Goal: Task Accomplishment & Management: Use online tool/utility

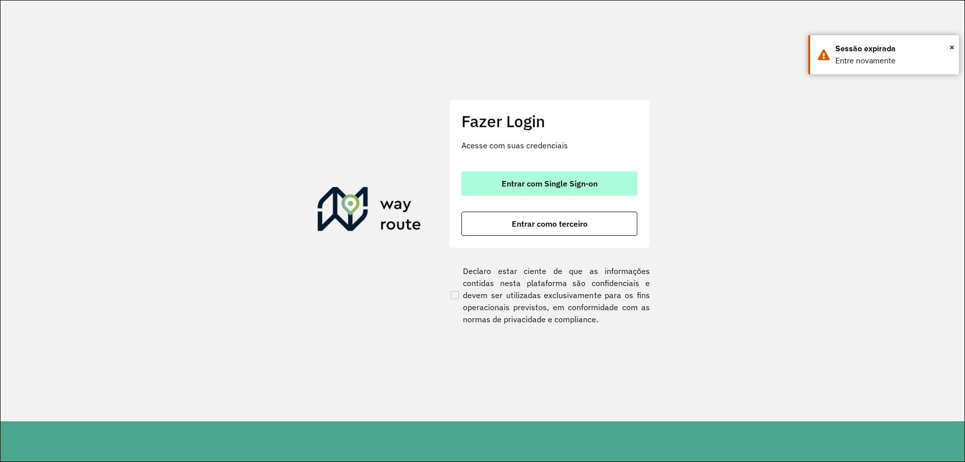
click at [550, 188] on button "Entrar com Single Sign-on" at bounding box center [549, 183] width 176 height 24
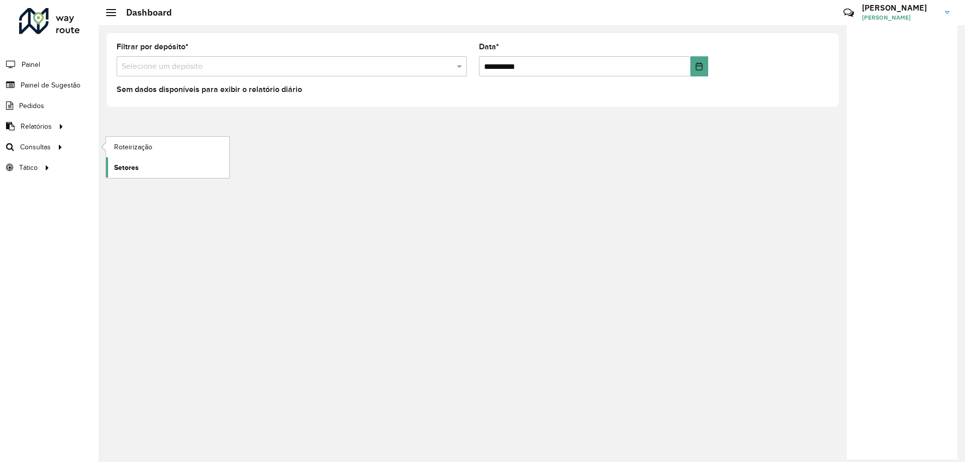
click at [157, 161] on link "Setores" at bounding box center [167, 167] width 123 height 20
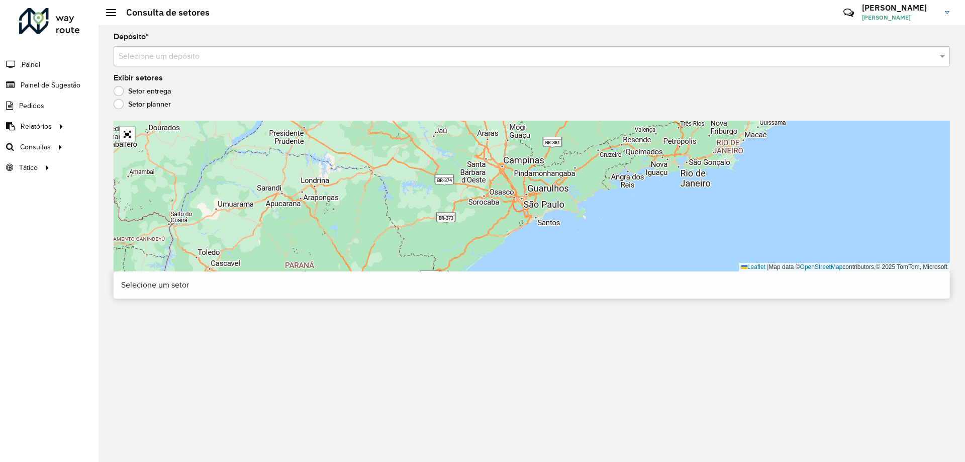
click at [213, 63] on div "Selecione um depósito" at bounding box center [532, 56] width 836 height 20
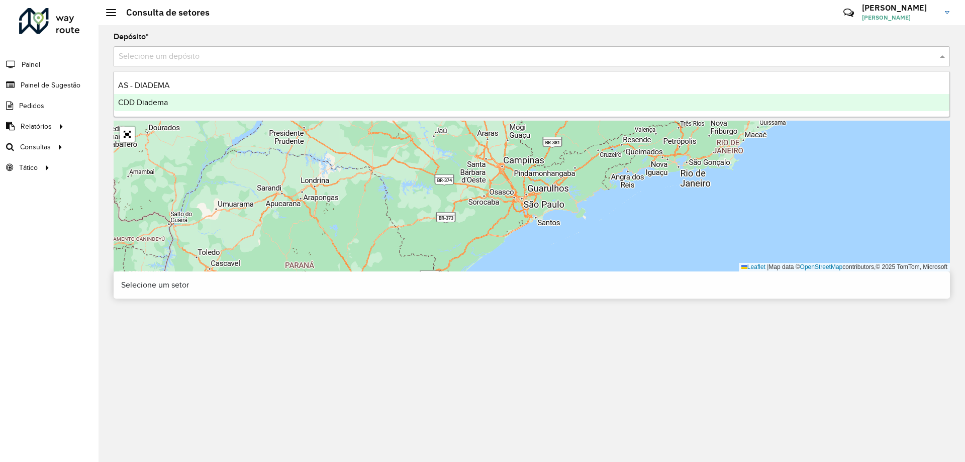
click at [179, 104] on div "CDD Diadema" at bounding box center [531, 102] width 835 height 17
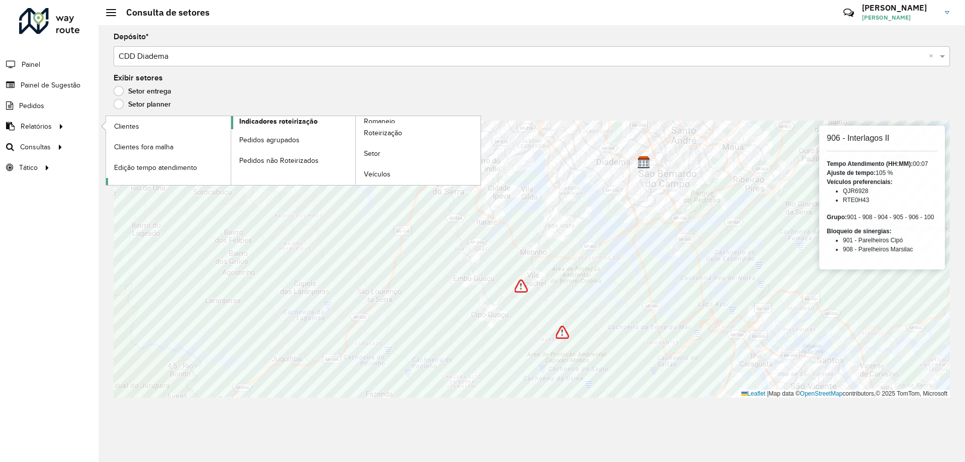
click at [274, 124] on span "Indicadores roteirização" at bounding box center [278, 121] width 78 height 11
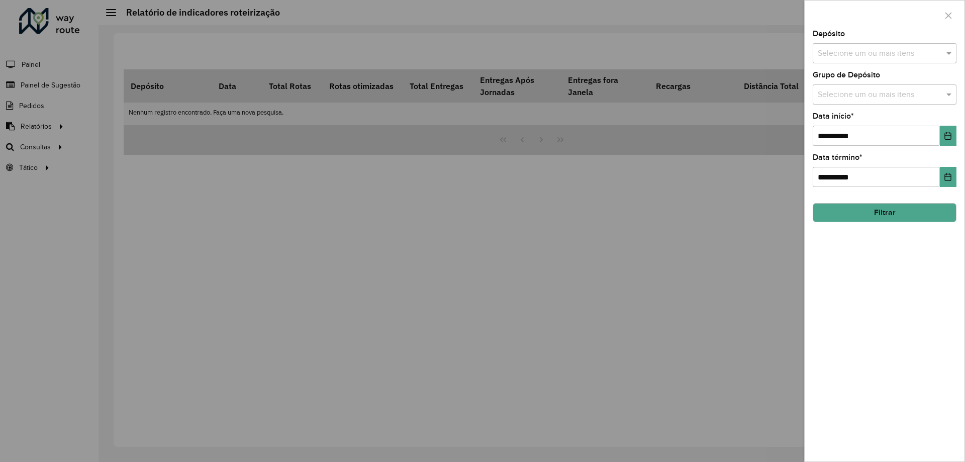
click at [892, 52] on input "text" at bounding box center [879, 54] width 129 height 12
click at [848, 120] on div "CDD Diadema" at bounding box center [884, 120] width 143 height 17
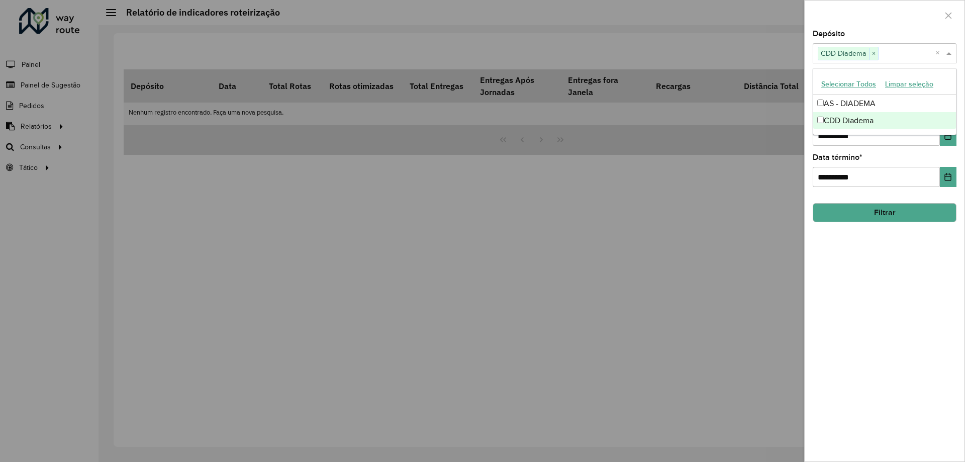
click at [779, 181] on div at bounding box center [482, 231] width 965 height 462
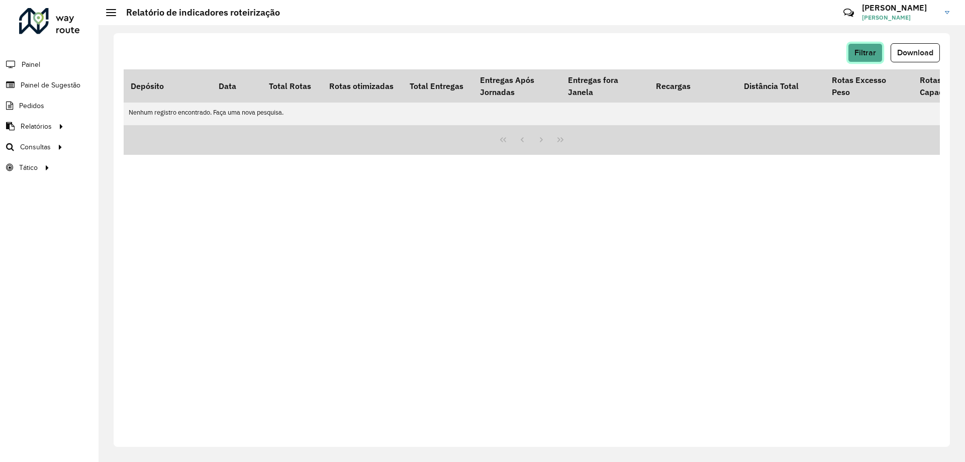
click at [860, 55] on span "Filtrar" at bounding box center [865, 52] width 22 height 9
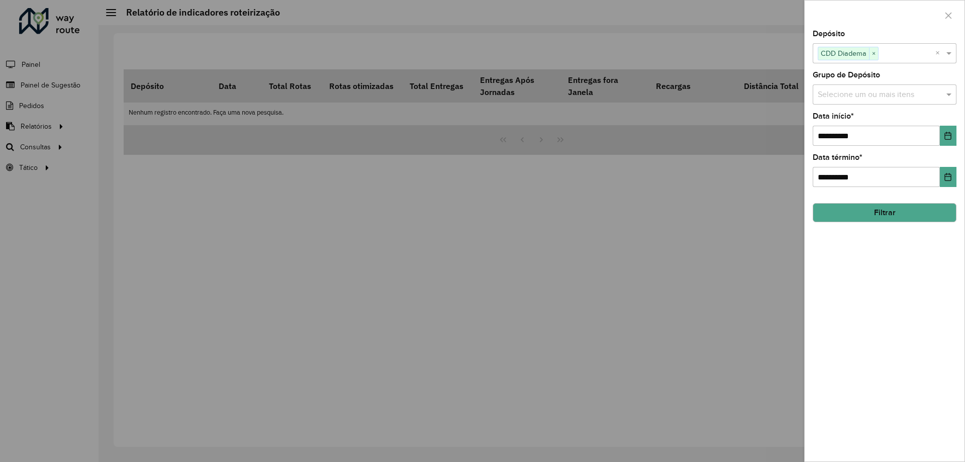
click at [844, 97] on input "text" at bounding box center [879, 95] width 129 height 12
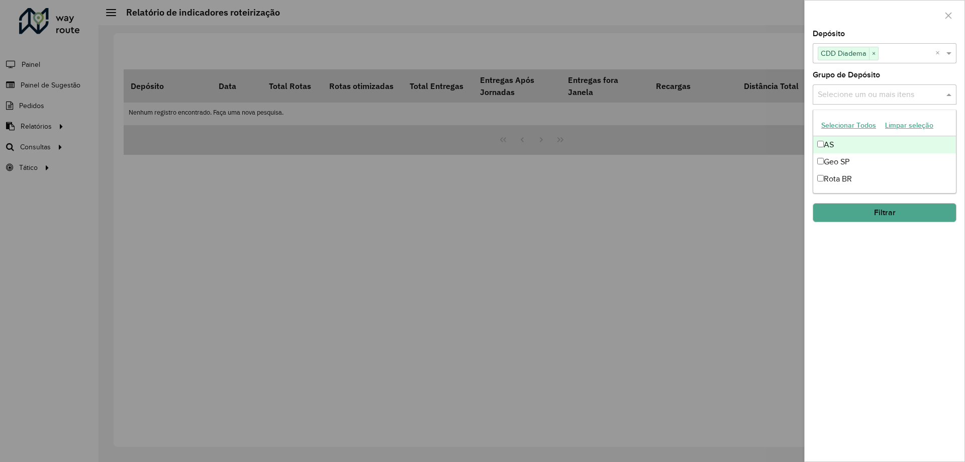
click at [840, 152] on div "AS" at bounding box center [884, 144] width 143 height 17
click at [839, 157] on div "Geo SP" at bounding box center [884, 161] width 143 height 17
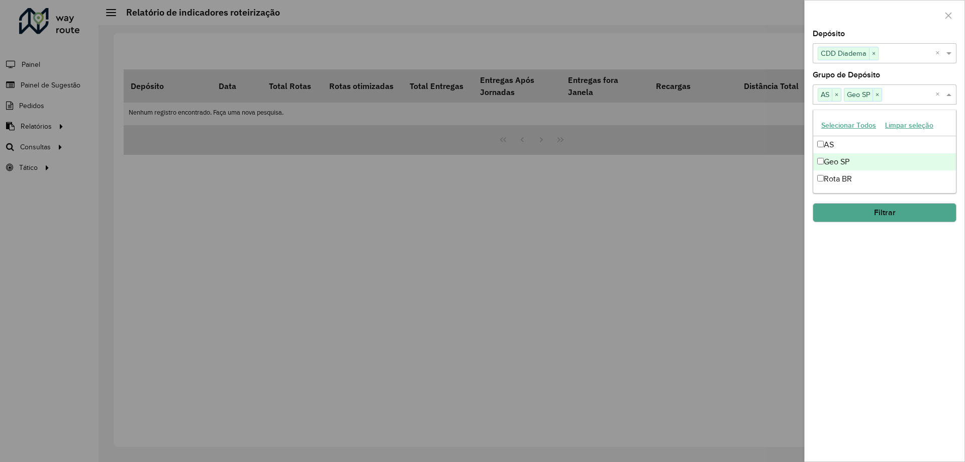
click at [837, 169] on div "Geo SP" at bounding box center [884, 161] width 143 height 17
click at [837, 180] on div "Rota BR" at bounding box center [884, 178] width 143 height 17
click at [840, 165] on div "Geo SP" at bounding box center [884, 161] width 143 height 17
click at [848, 226] on div "**********" at bounding box center [884, 245] width 160 height 431
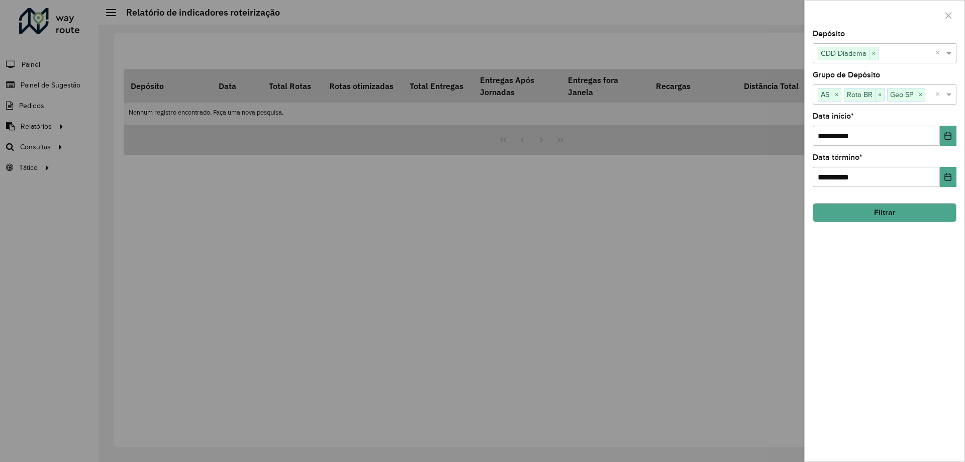
click at [859, 207] on button "Filtrar" at bounding box center [884, 212] width 144 height 19
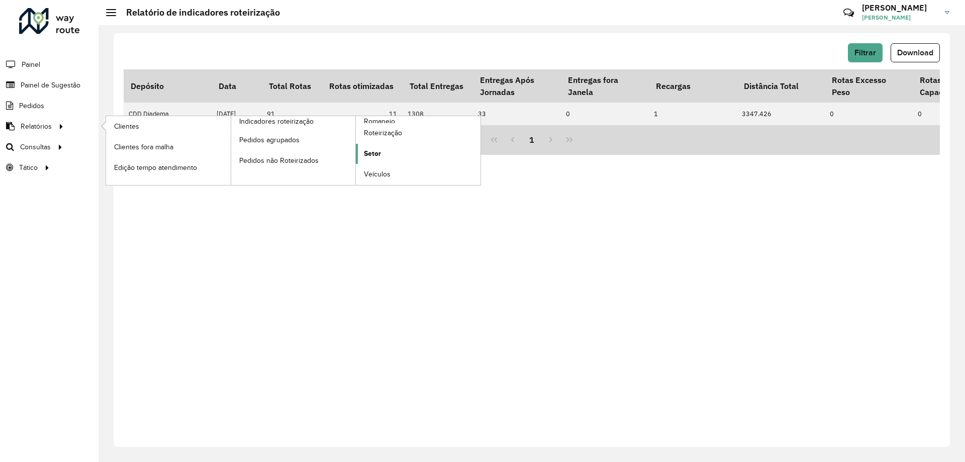
click at [383, 153] on link "Setor" at bounding box center [418, 154] width 125 height 20
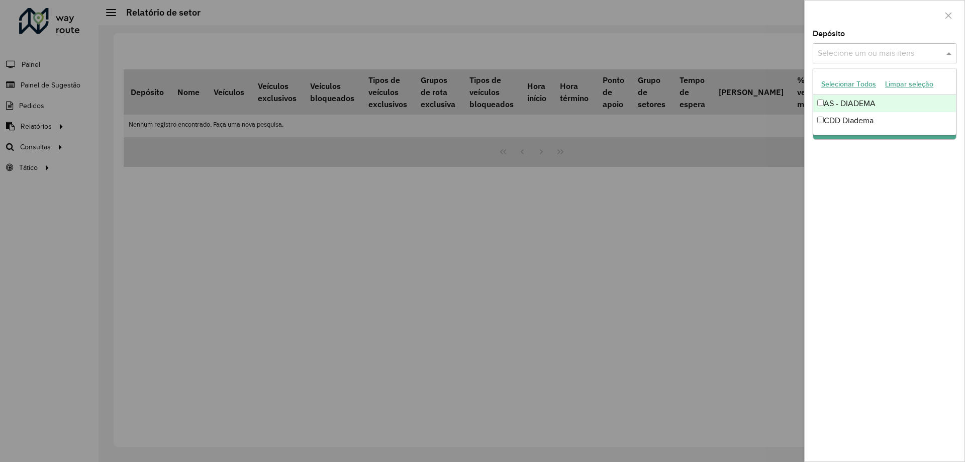
click at [827, 61] on div "Selecione um ou mais itens" at bounding box center [884, 53] width 144 height 20
click at [853, 121] on div "CDD Diadema" at bounding box center [884, 120] width 143 height 17
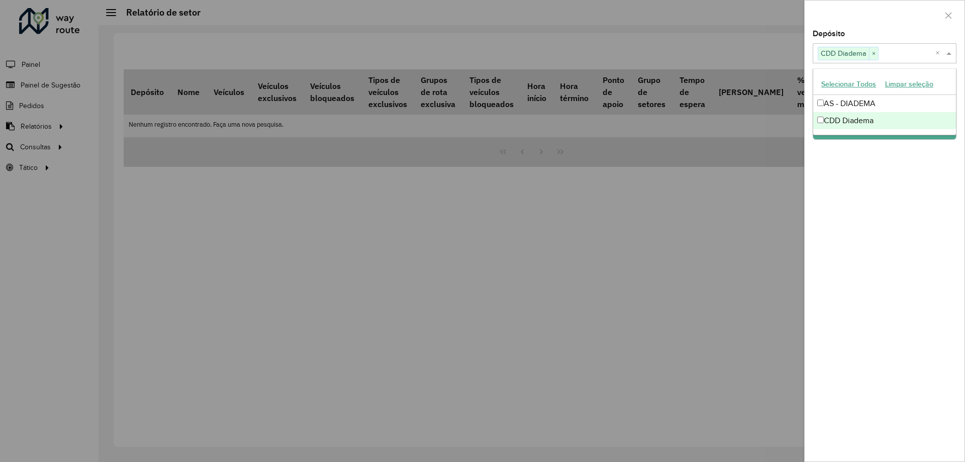
click at [864, 199] on div "Depósito Selecione um ou mais itens CDD Diadema × × Grupo de Depósito Selecione…" at bounding box center [884, 245] width 160 height 431
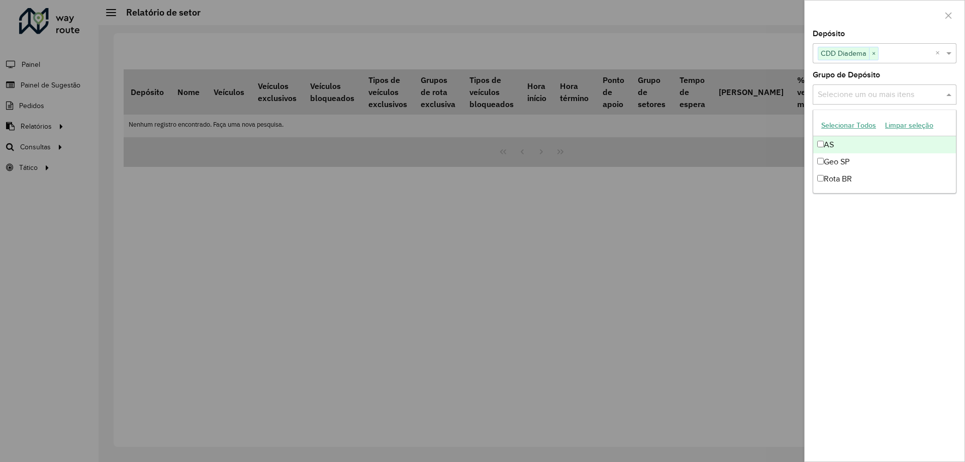
click at [866, 91] on input "text" at bounding box center [879, 95] width 129 height 12
click at [843, 161] on div "Geo SP" at bounding box center [884, 161] width 143 height 17
click at [829, 142] on div "AS" at bounding box center [884, 144] width 143 height 17
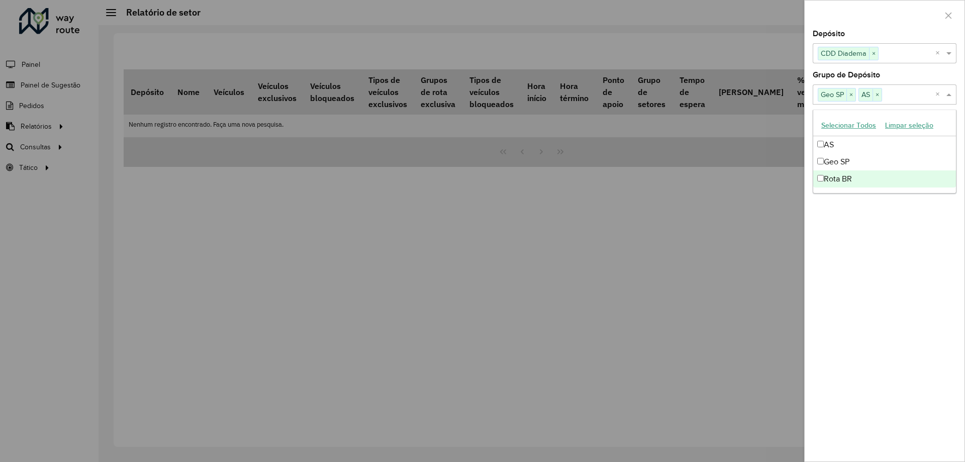
click at [832, 187] on div "Rota BR" at bounding box center [884, 178] width 143 height 17
click at [855, 231] on div "Depósito Selecione um ou mais itens CDD Diadema × × Grupo de Depósito Selecione…" at bounding box center [884, 245] width 160 height 431
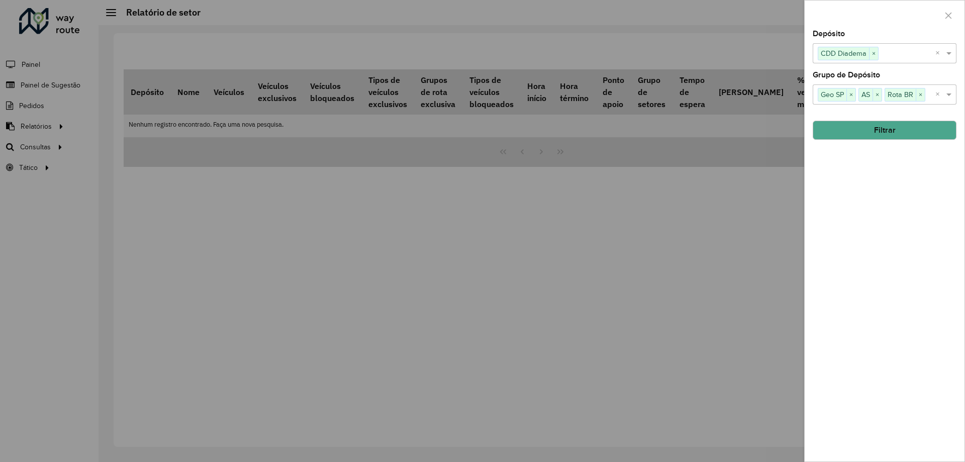
click at [868, 139] on button "Filtrar" at bounding box center [884, 130] width 144 height 19
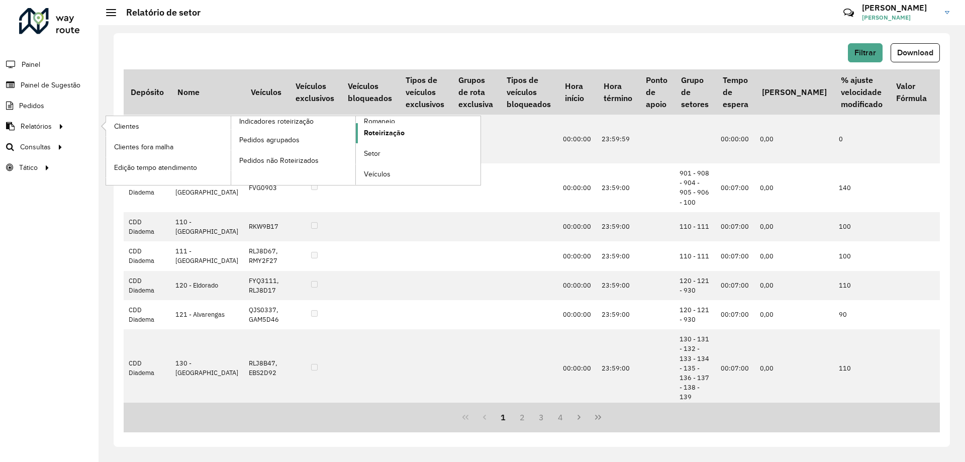
click at [390, 132] on span "Roteirização" at bounding box center [384, 133] width 41 height 11
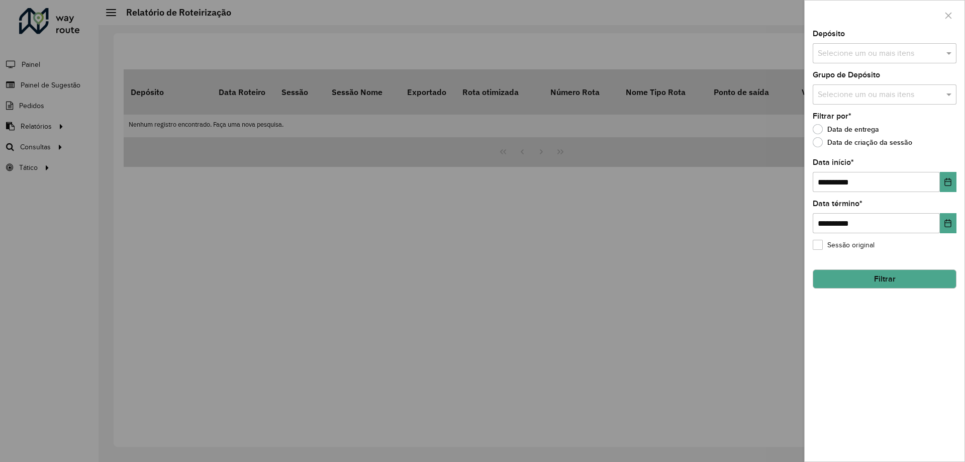
click at [909, 41] on div "Depósito Selecione um ou mais itens" at bounding box center [884, 46] width 144 height 33
click at [897, 57] on input "text" at bounding box center [879, 54] width 129 height 12
click at [839, 120] on div "CDD Diadema" at bounding box center [884, 120] width 143 height 17
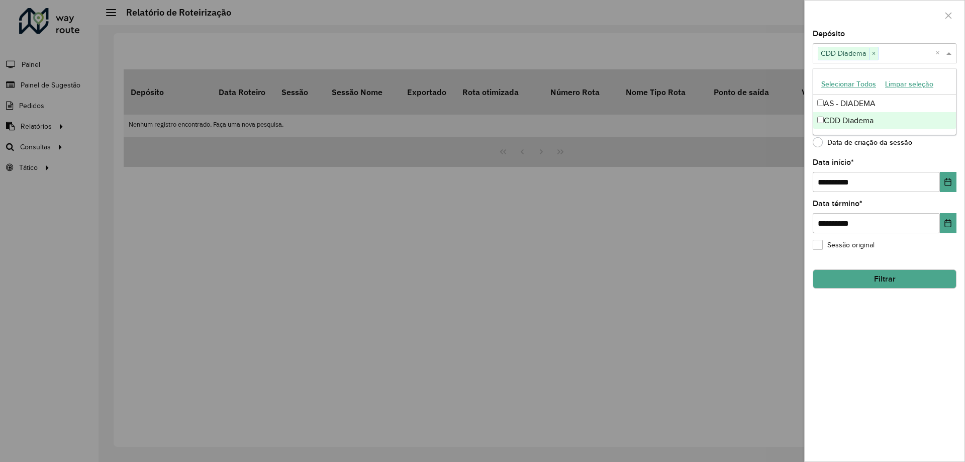
click at [875, 324] on div "**********" at bounding box center [884, 245] width 160 height 431
click at [864, 100] on input "text" at bounding box center [879, 95] width 129 height 12
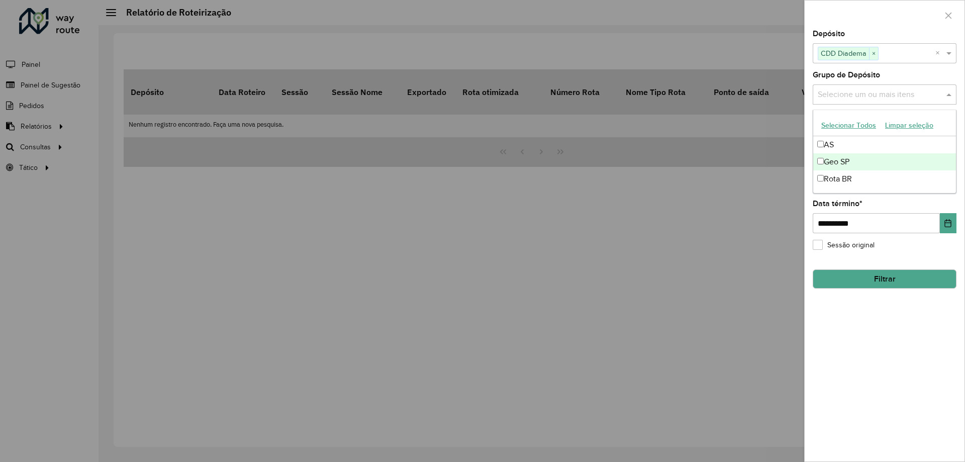
click at [841, 167] on div "Geo SP" at bounding box center [884, 161] width 143 height 17
click at [836, 180] on div "Rota BR" at bounding box center [884, 178] width 143 height 17
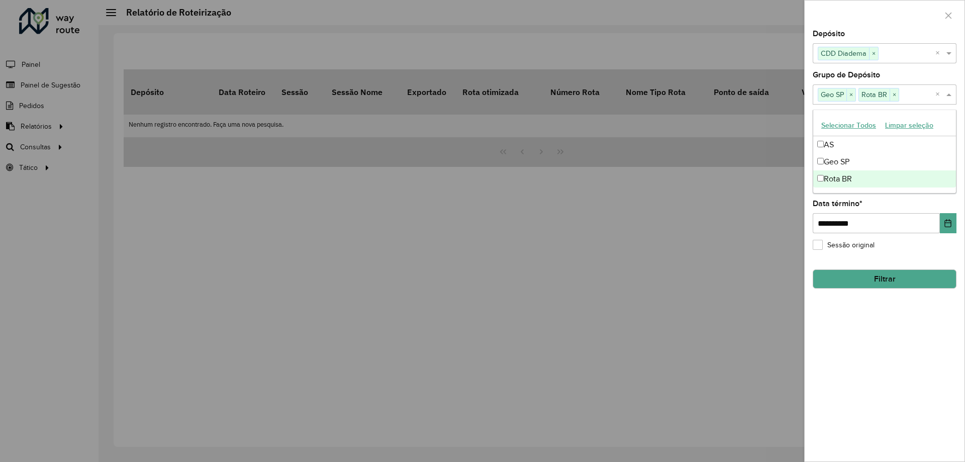
click at [882, 364] on div "**********" at bounding box center [884, 245] width 160 height 431
click at [866, 281] on button "Filtrar" at bounding box center [884, 278] width 144 height 19
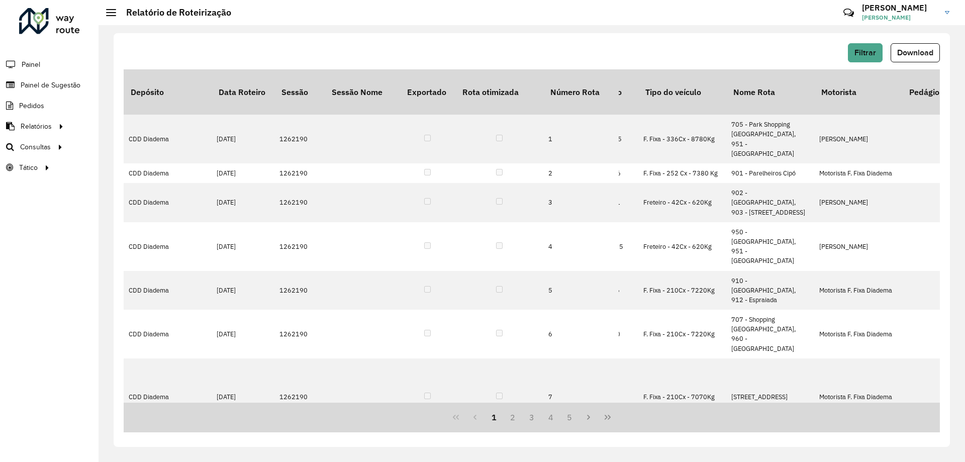
scroll to position [0, 235]
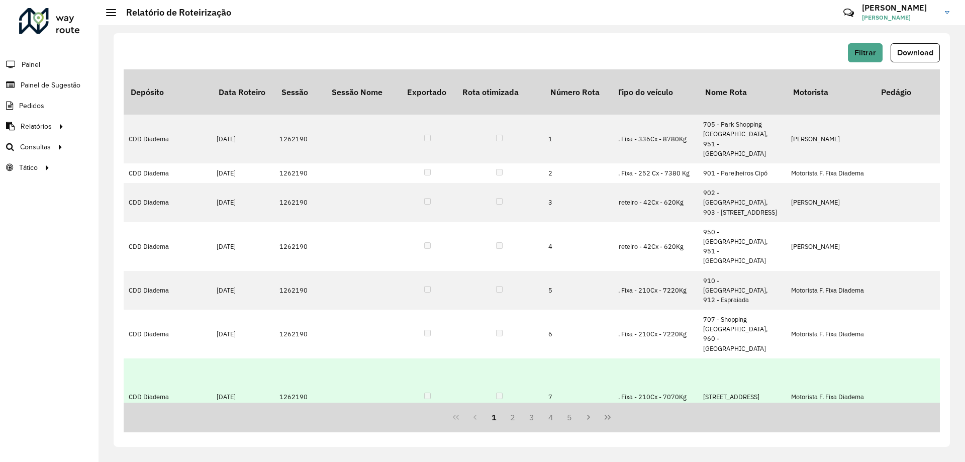
click at [736, 358] on td "[STREET_ADDRESS]" at bounding box center [742, 396] width 88 height 77
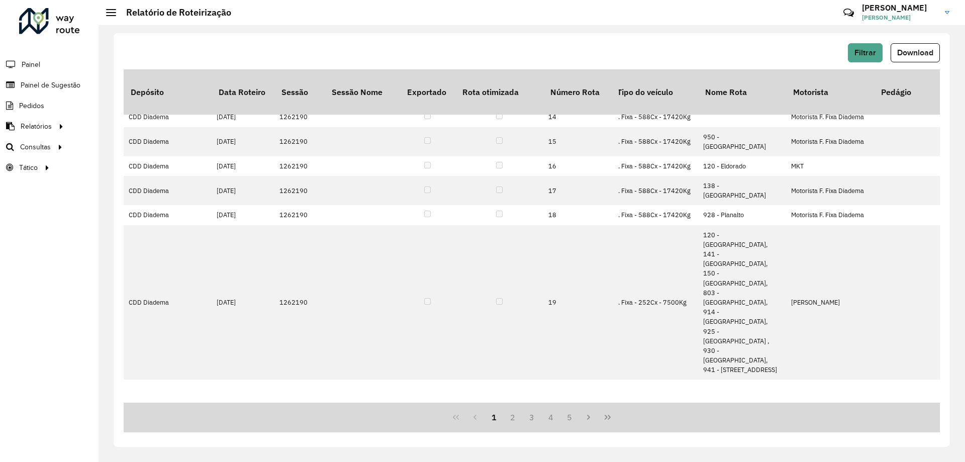
scroll to position [560, 235]
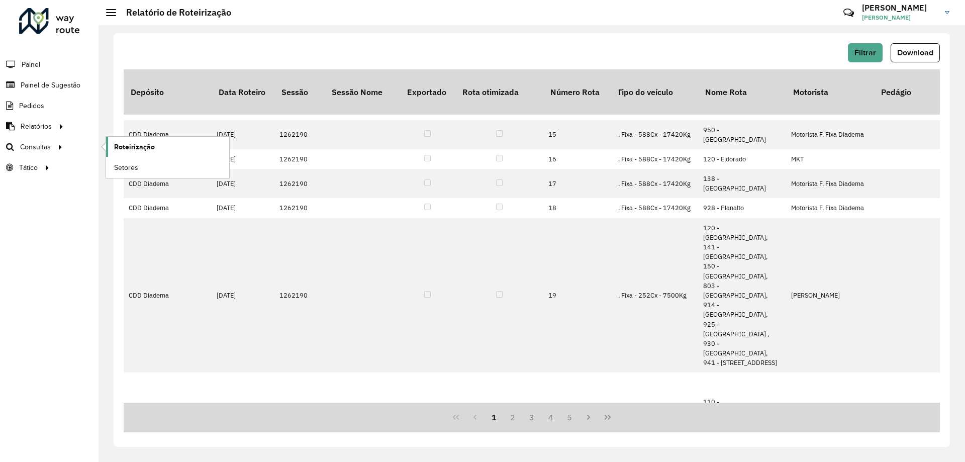
click at [133, 149] on span "Roteirização" at bounding box center [134, 147] width 41 height 11
click at [151, 191] on span "Service Time" at bounding box center [135, 188] width 42 height 11
click at [160, 175] on link "Análise de Sessões" at bounding box center [167, 167] width 123 height 20
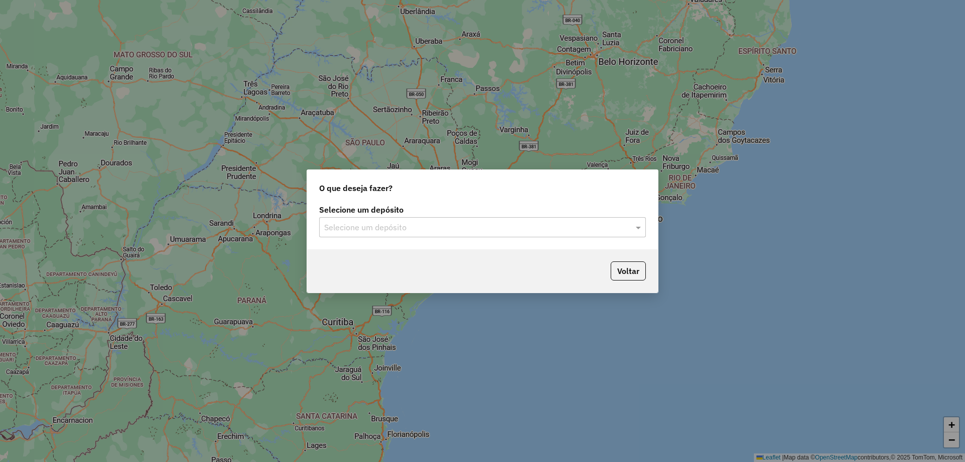
click at [372, 224] on input "text" at bounding box center [472, 228] width 296 height 12
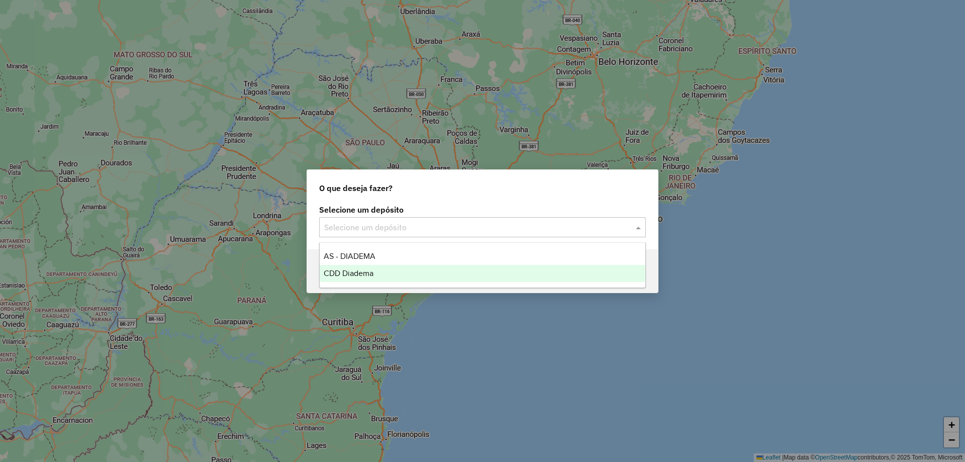
click at [352, 275] on span "CDD Diadema" at bounding box center [349, 273] width 50 height 9
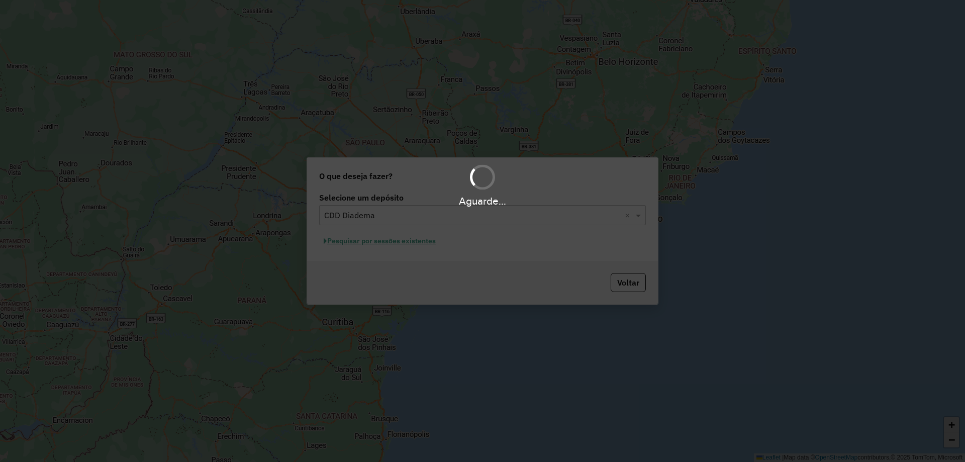
click at [370, 240] on div "Aguarde..." at bounding box center [482, 231] width 965 height 462
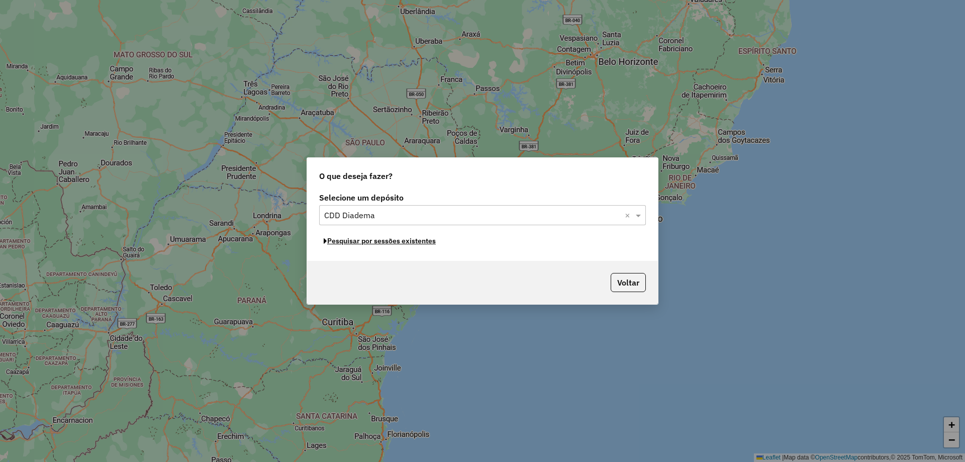
click at [370, 240] on button "Pesquisar por sessões existentes" at bounding box center [379, 241] width 121 height 16
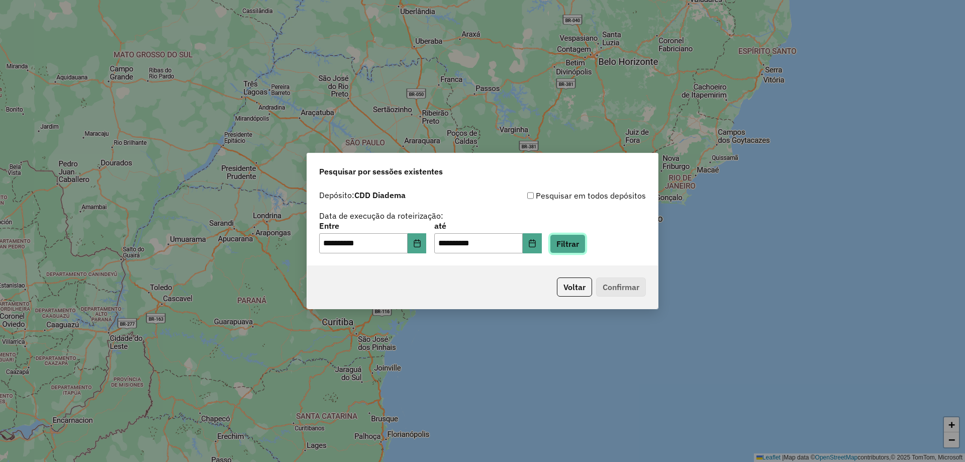
click at [583, 245] on button "Filtrar" at bounding box center [568, 243] width 36 height 19
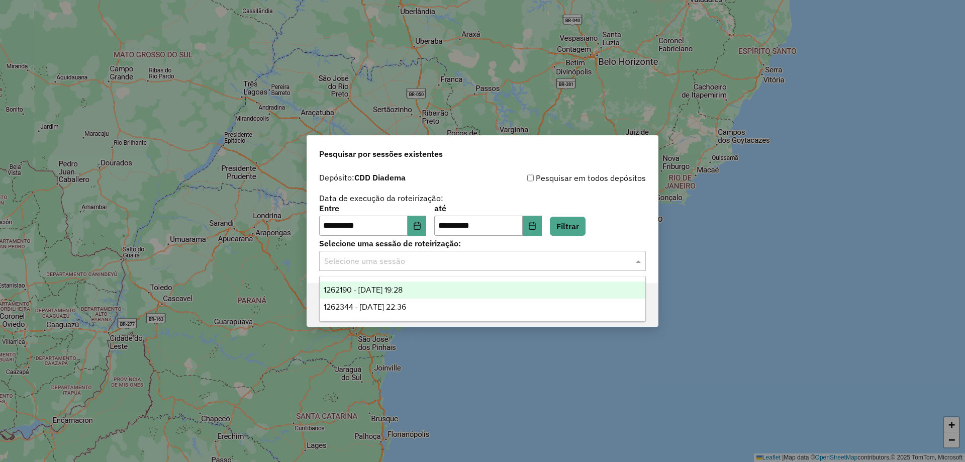
click at [529, 262] on input "text" at bounding box center [472, 261] width 296 height 12
click at [432, 293] on div "1262190 - 09/09/2025 19:28" at bounding box center [483, 289] width 326 height 17
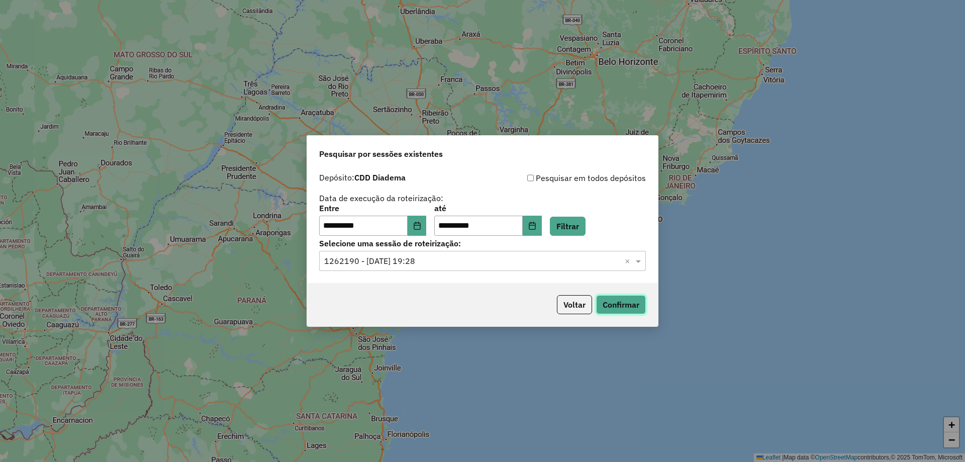
click at [604, 304] on button "Confirmar" at bounding box center [621, 304] width 50 height 19
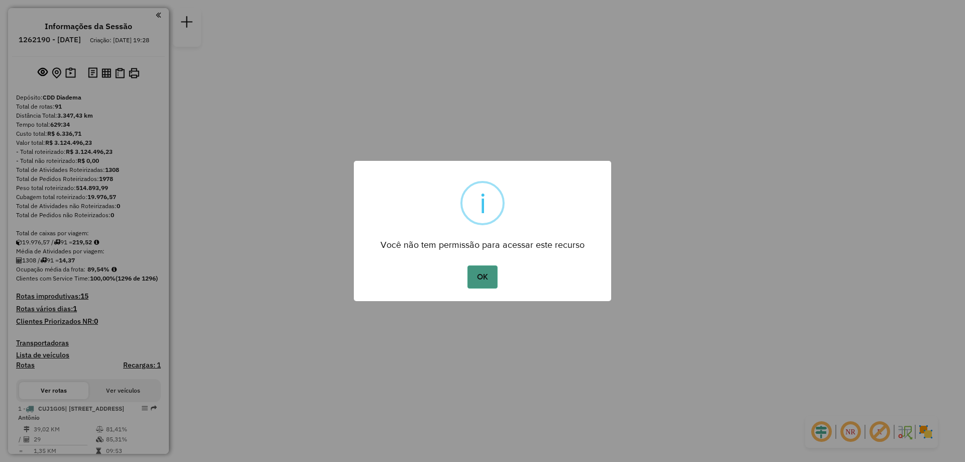
click at [476, 275] on button "OK" at bounding box center [482, 276] width 30 height 23
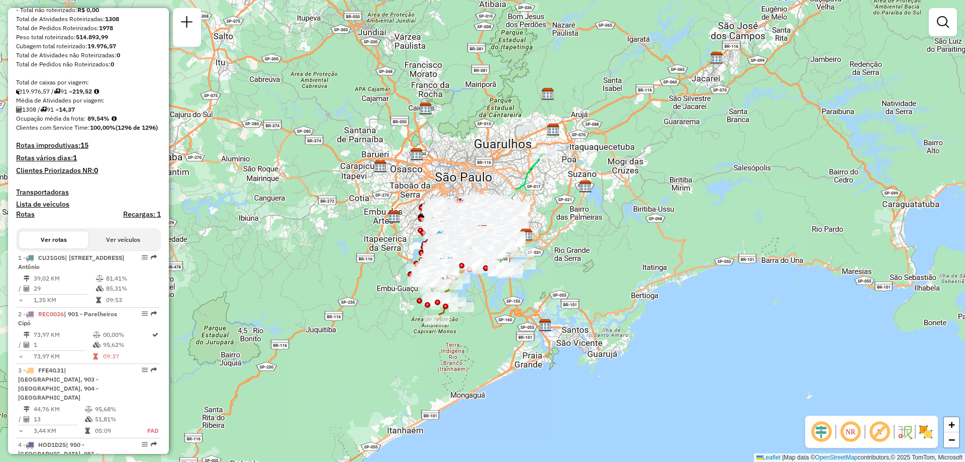
scroll to position [201, 0]
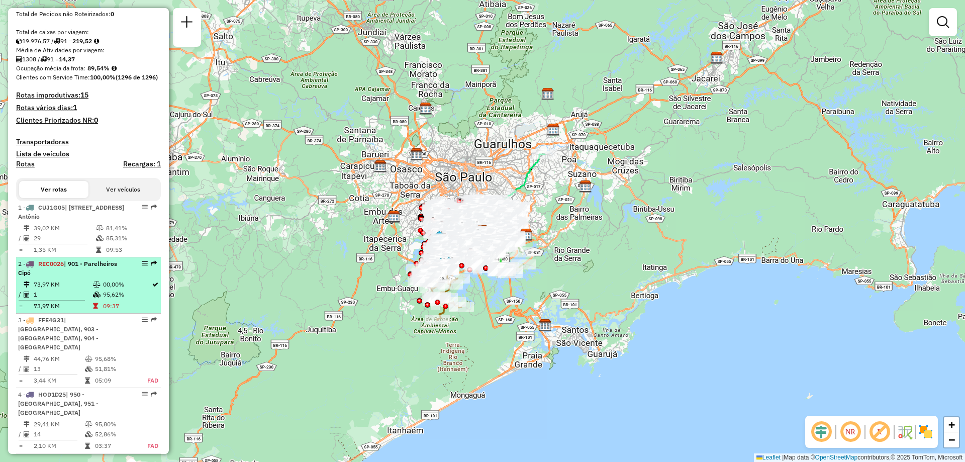
click at [72, 277] on div "2 - REC0026 | 901 - Parelheiros Cipó" at bounding box center [71, 268] width 107 height 18
select select "**********"
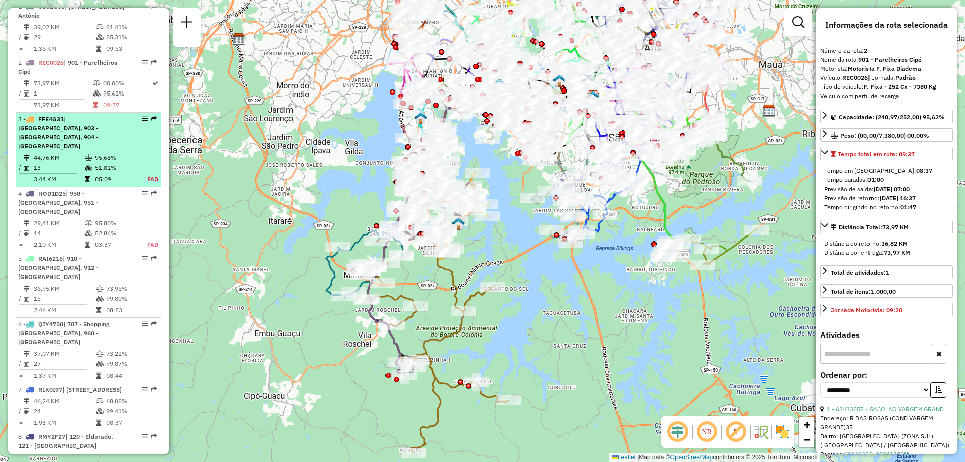
scroll to position [452, 0]
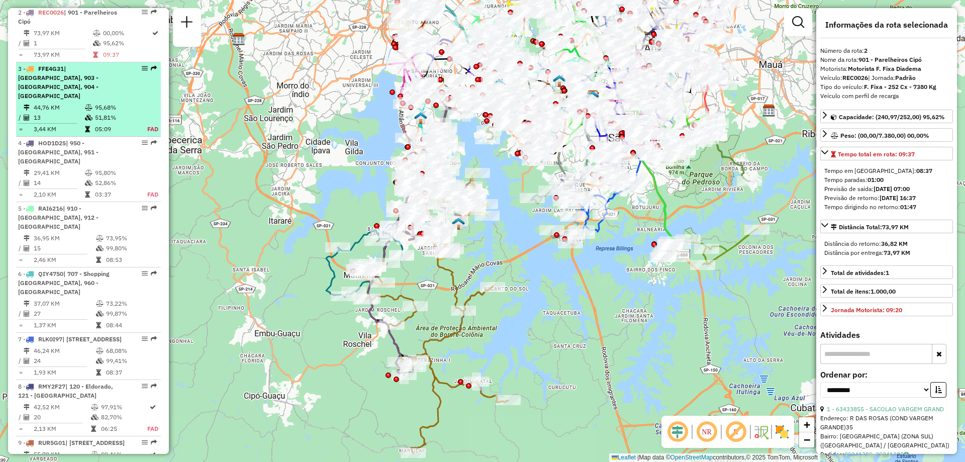
click at [71, 356] on td "46,24 KM" at bounding box center [64, 351] width 62 height 10
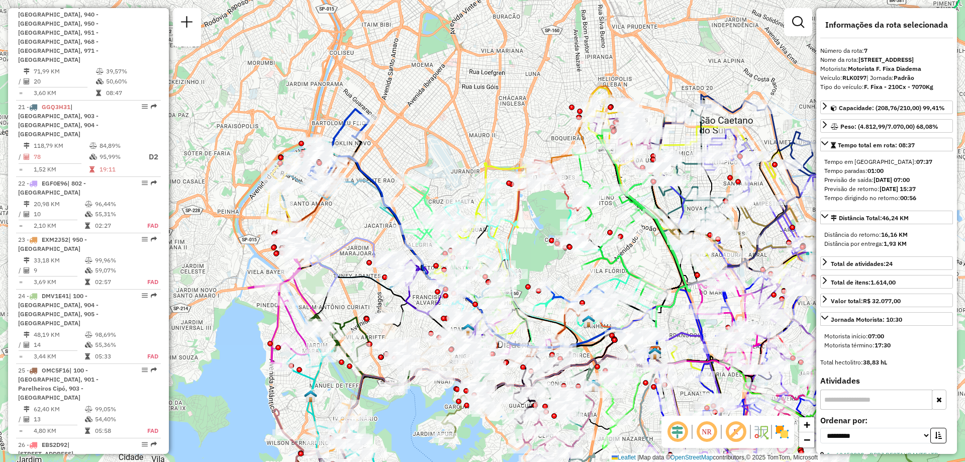
scroll to position [1658, 0]
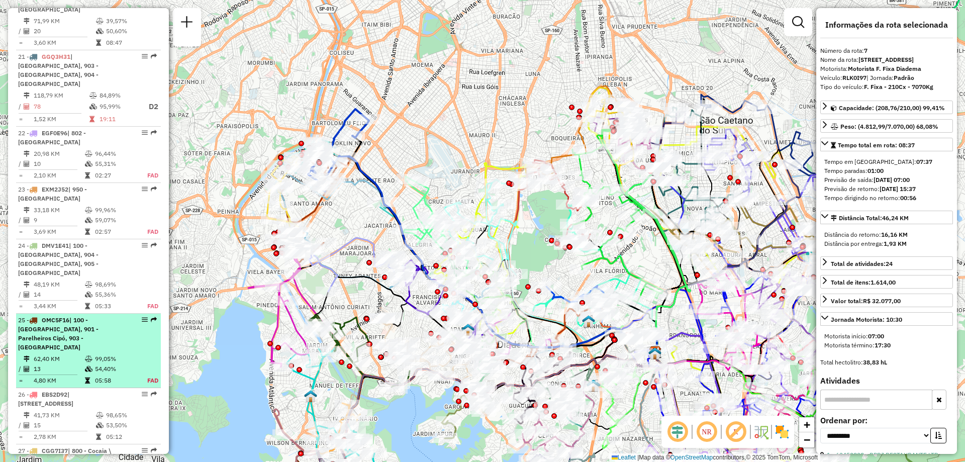
click at [70, 316] on span "| 100 - Jardim Iporanga, 901 - Parelheiros Cipó, 903 - Cidade Dutra" at bounding box center [58, 333] width 80 height 35
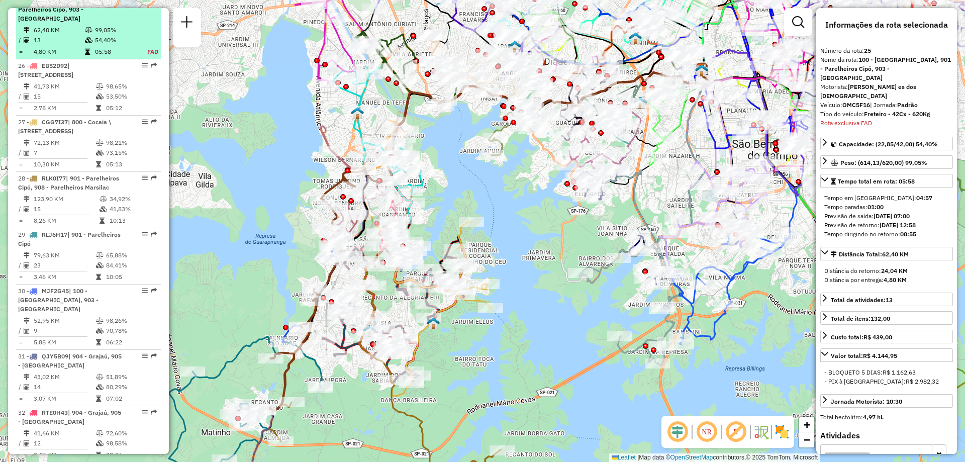
scroll to position [2037, 0]
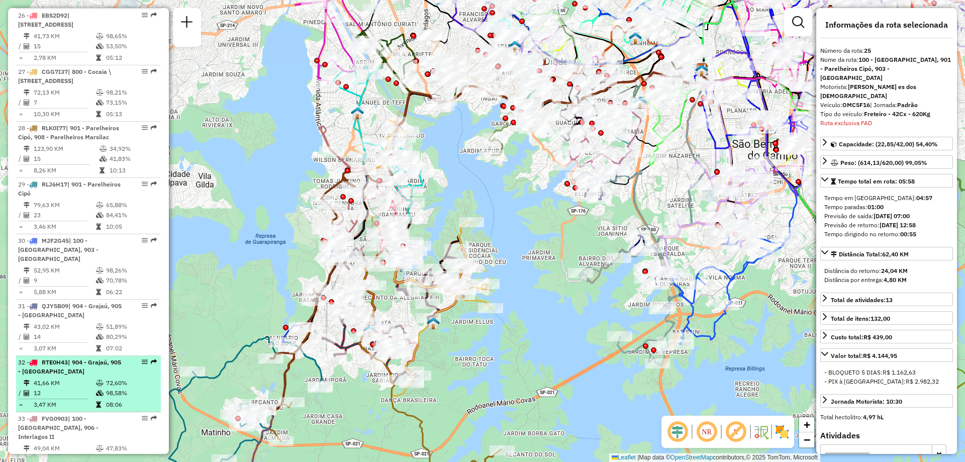
click at [75, 358] on div "32 - RTE0H43 | 904 - Grajaú, 905 - Interlagos" at bounding box center [71, 367] width 107 height 18
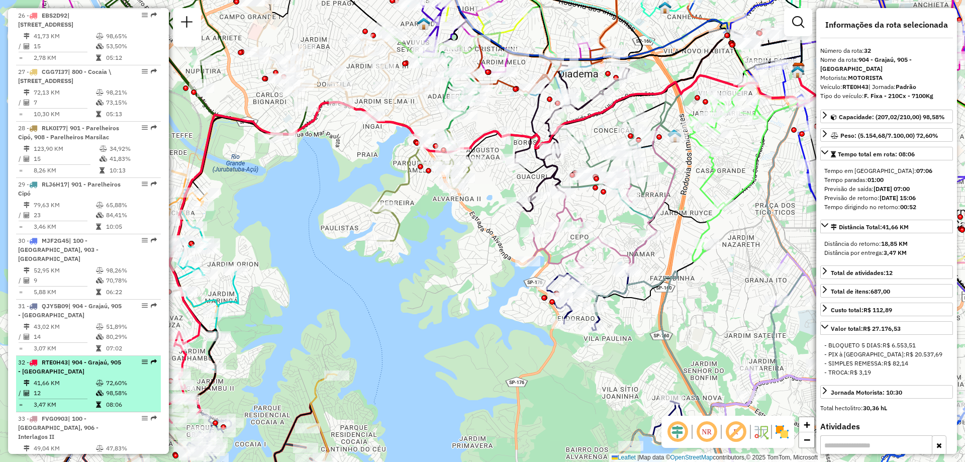
scroll to position [2087, 0]
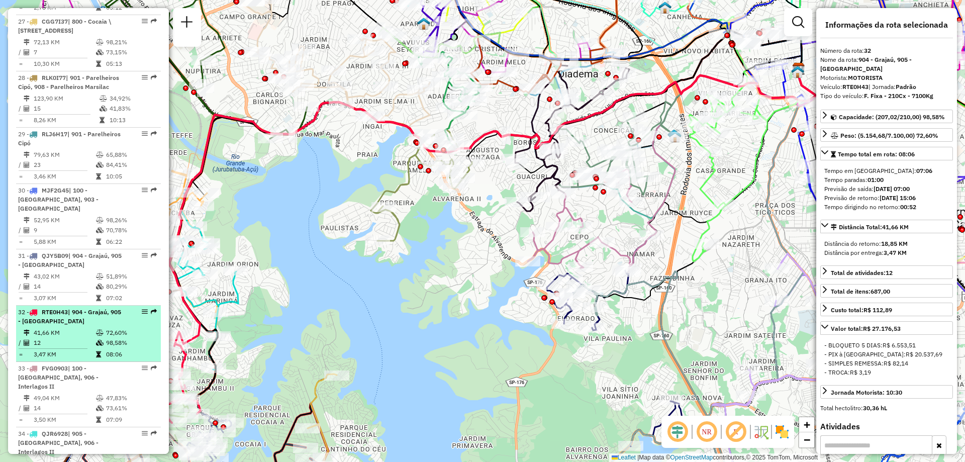
click at [75, 364] on span "| 100 - Jardim Iporanga, 906 - Interlagos II" at bounding box center [58, 377] width 80 height 26
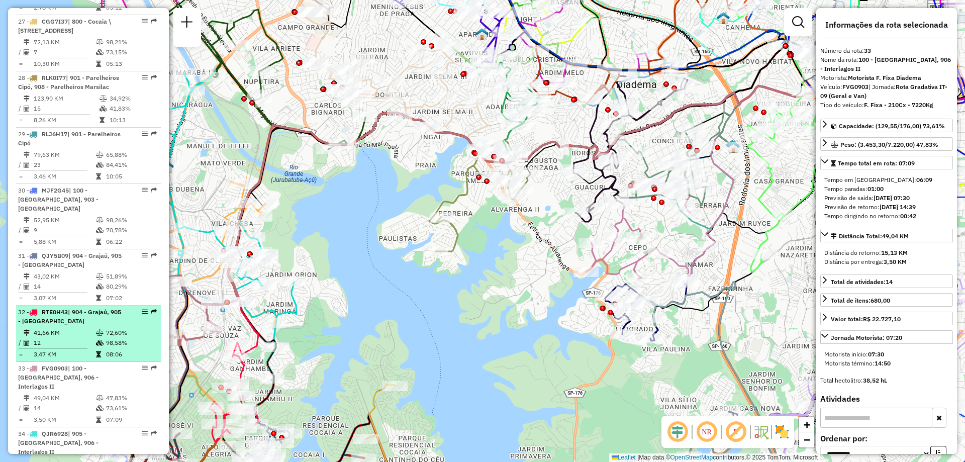
scroll to position [2137, 0]
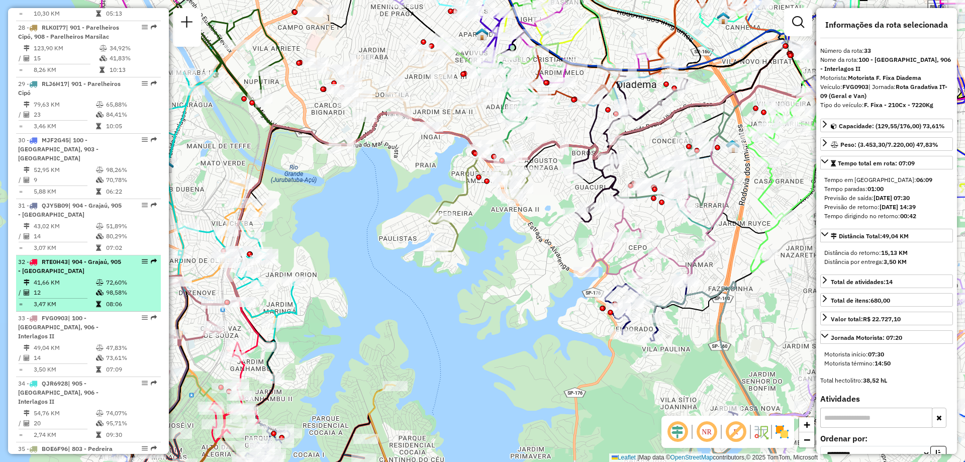
click at [75, 379] on span "| 905 - Interlagos, 906 - Interlagos II" at bounding box center [58, 392] width 80 height 26
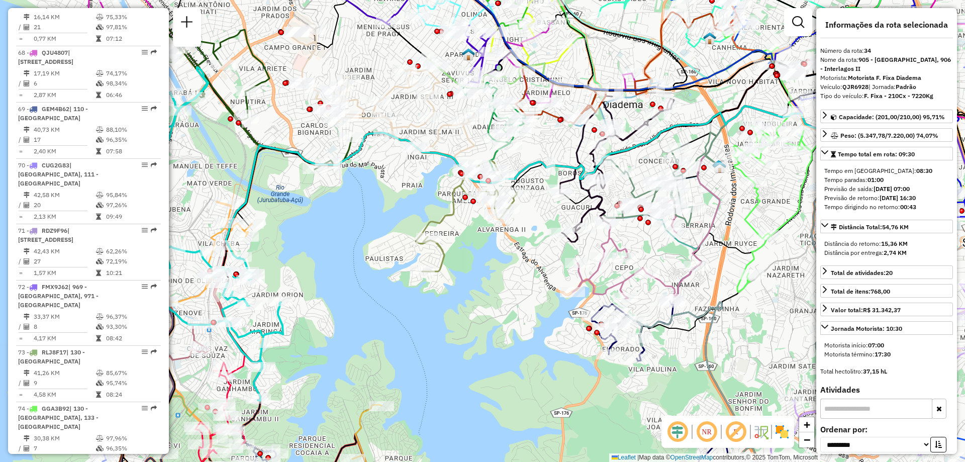
scroll to position [4548, 0]
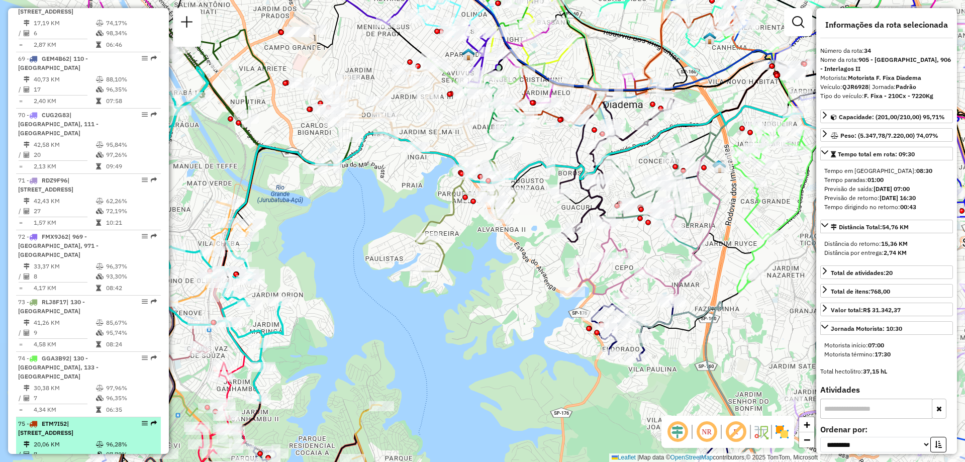
click at [73, 419] on span "| 803 - Pedreira, 930 - Centro de Diadema" at bounding box center [45, 427] width 55 height 17
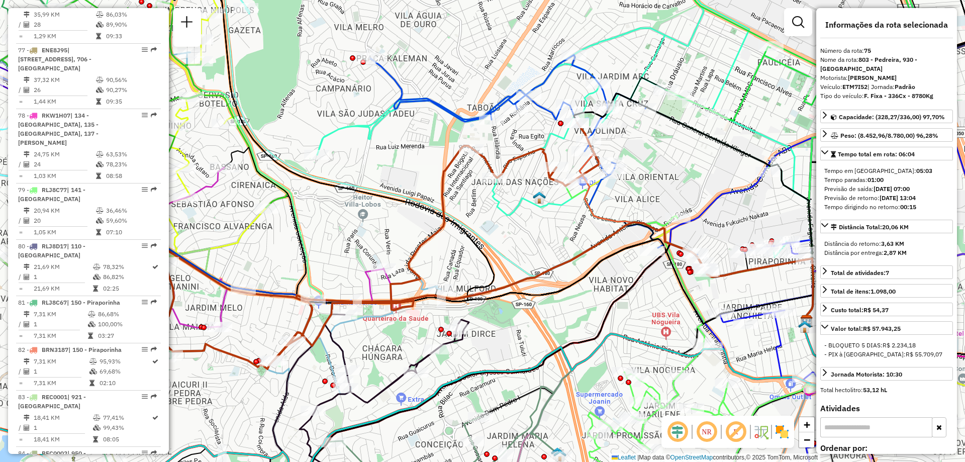
scroll to position [4883, 0]
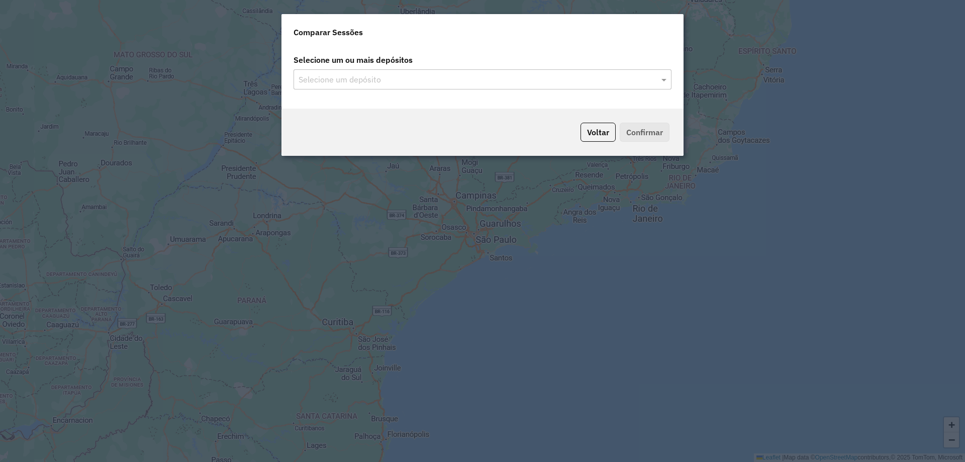
click at [421, 89] on div "Selecione um ou mais depósitos Selecione um depósito" at bounding box center [482, 77] width 402 height 62
click at [397, 81] on input "text" at bounding box center [477, 80] width 363 height 12
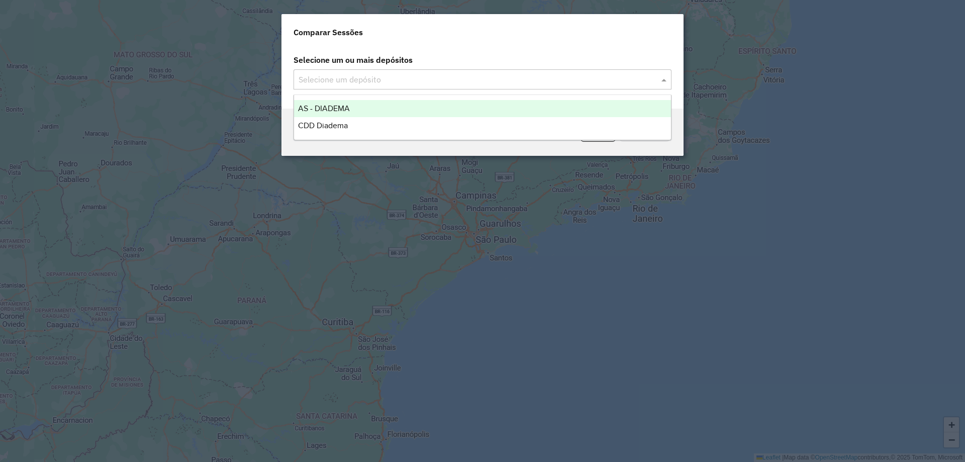
click at [338, 84] on input "text" at bounding box center [477, 80] width 363 height 12
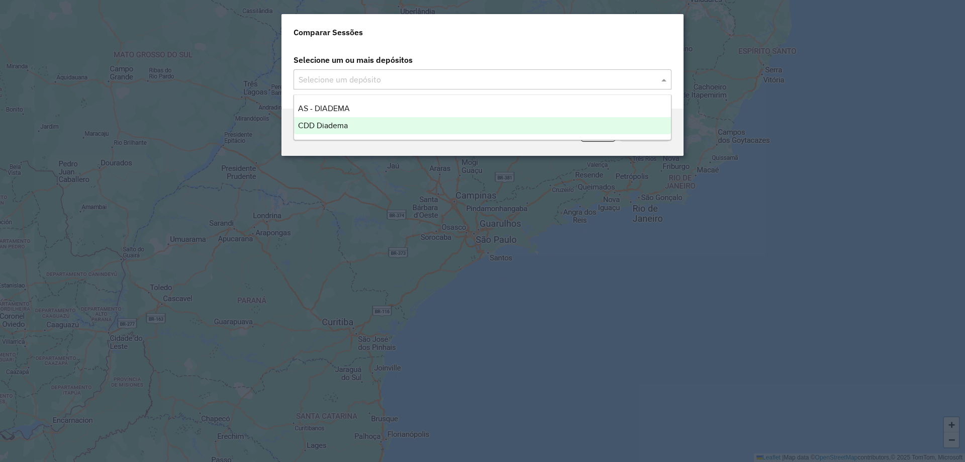
click at [325, 125] on span "CDD Diadema" at bounding box center [323, 125] width 50 height 9
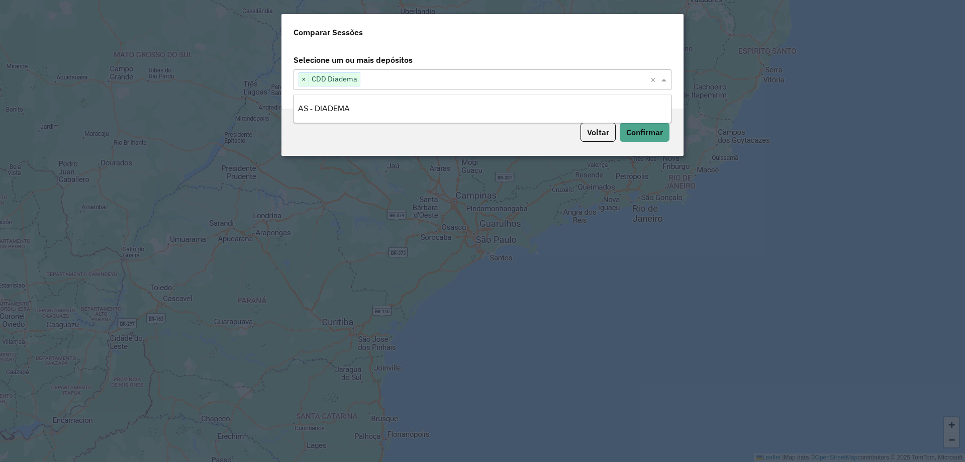
click at [348, 149] on div "Voltar Confirmar" at bounding box center [482, 132] width 402 height 47
click at [632, 130] on button "Confirmar" at bounding box center [644, 132] width 50 height 19
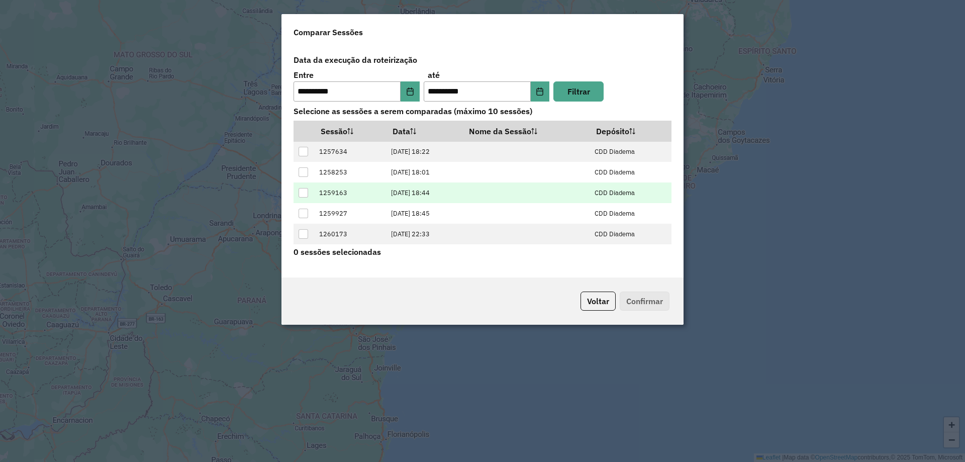
scroll to position [101, 0]
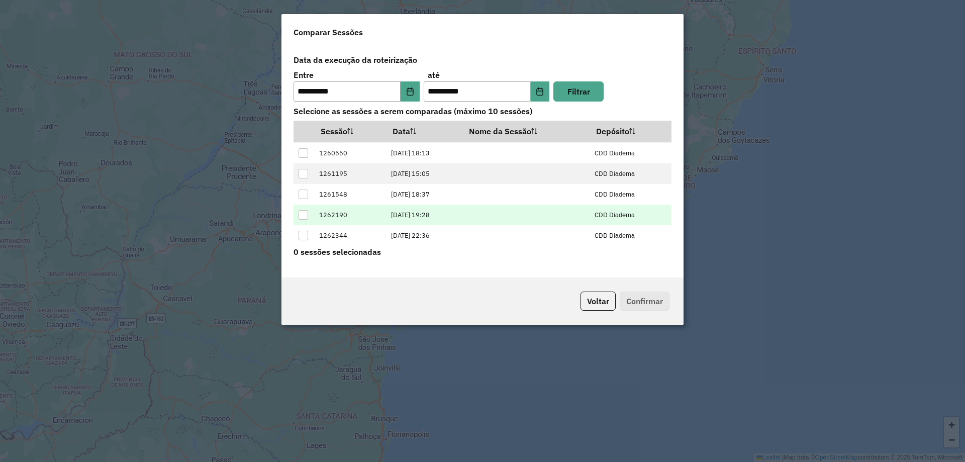
click at [327, 216] on td "1262190" at bounding box center [350, 214] width 72 height 21
click at [307, 214] on div at bounding box center [303, 215] width 10 height 10
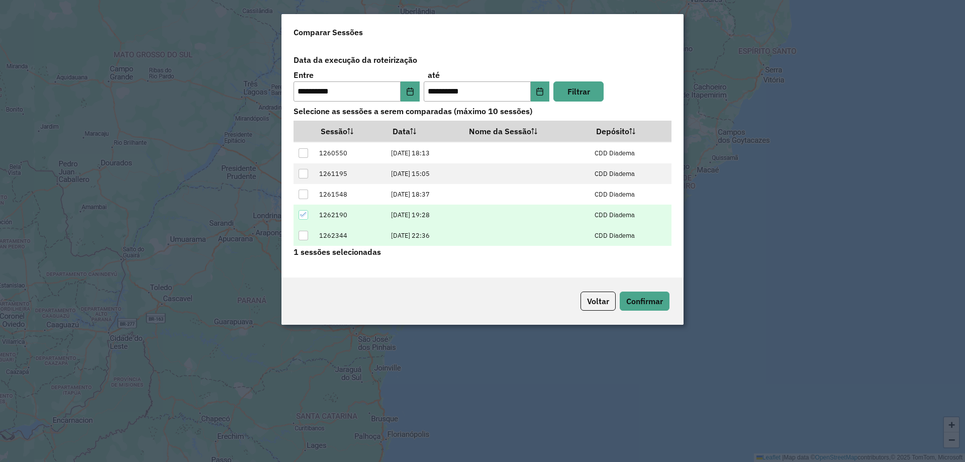
click at [303, 236] on div at bounding box center [303, 236] width 10 height 10
click at [640, 302] on button "Confirmar" at bounding box center [644, 300] width 50 height 19
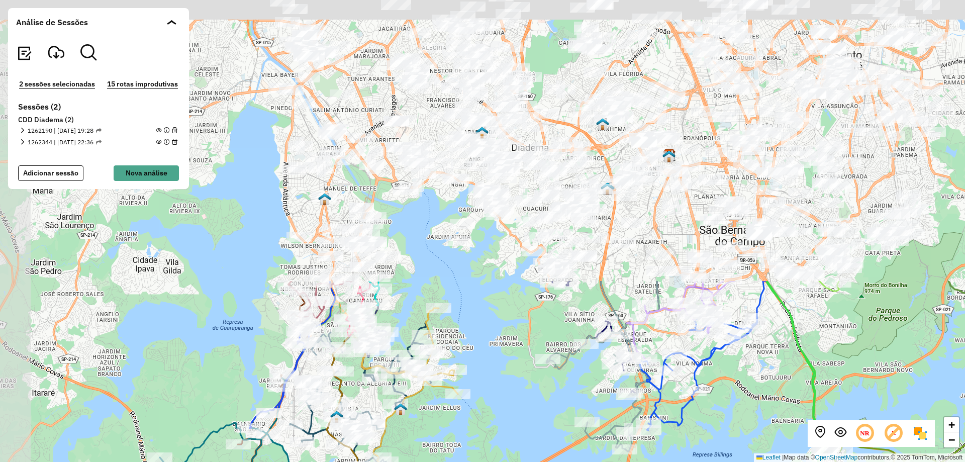
drag, startPoint x: 360, startPoint y: 114, endPoint x: 480, endPoint y: 481, distance: 386.4
click at [480, 461] on html "Aguarde... Pop-up bloqueado! Seu navegador bloqueou automáticamente a abertura …" at bounding box center [482, 231] width 965 height 462
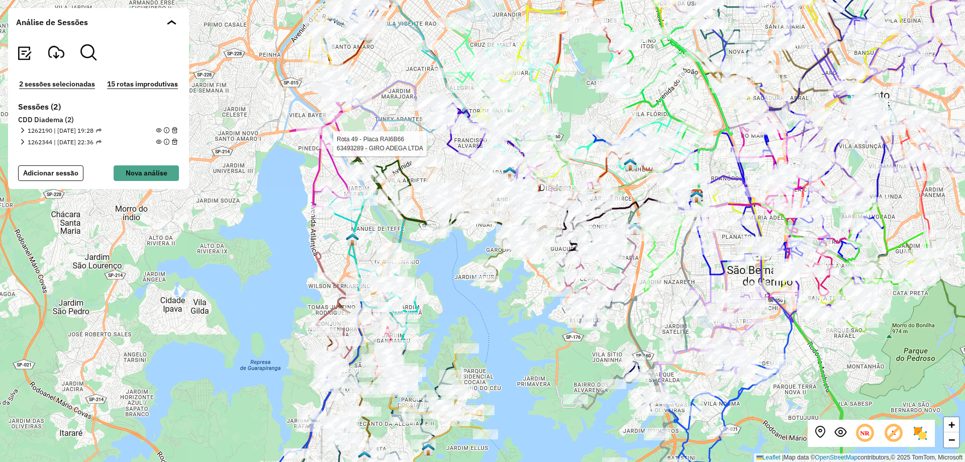
drag, startPoint x: 316, startPoint y: 141, endPoint x: 266, endPoint y: 240, distance: 111.2
click at [255, 235] on div "Rota 49 - Placa RAI6B66 63493289 - GIRO ADEGA LTDA + − Leaflet | Map data © Ope…" at bounding box center [482, 231] width 965 height 462
drag, startPoint x: 318, startPoint y: 216, endPoint x: 294, endPoint y: 232, distance: 29.1
click at [294, 232] on div "Rota 49 - Placa RAI6B66 63462330 - SAMUK BEBIDAS + − Leaflet | Map data © OpenS…" at bounding box center [482, 231] width 965 height 462
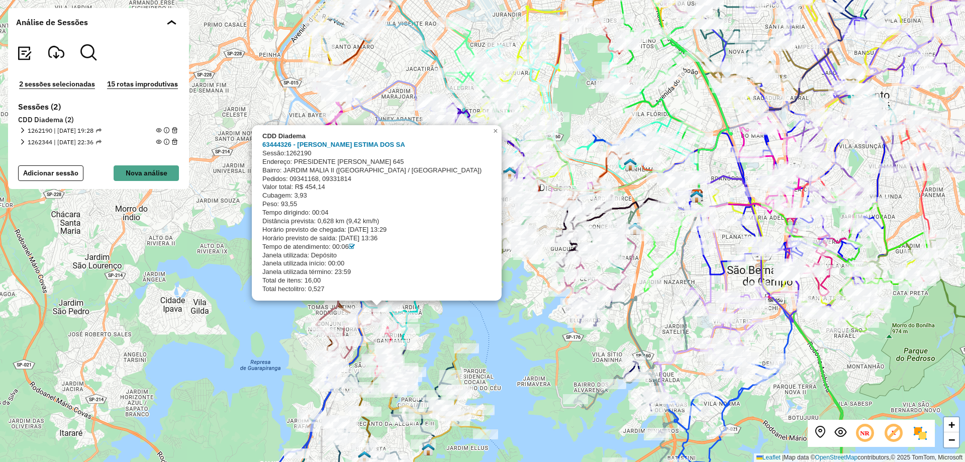
click at [75, 130] on span "1262190 | 09/09/2025 - 19:28" at bounding box center [65, 130] width 74 height 9
click at [585, 376] on div "CDD Diadema 63444326 - CARLOS ESTIMA DOS SA Sessão: 1262190 Endereço: PRESIDENT…" at bounding box center [482, 231] width 965 height 462
